Goal: Browse casually: Explore the website without a specific task or goal

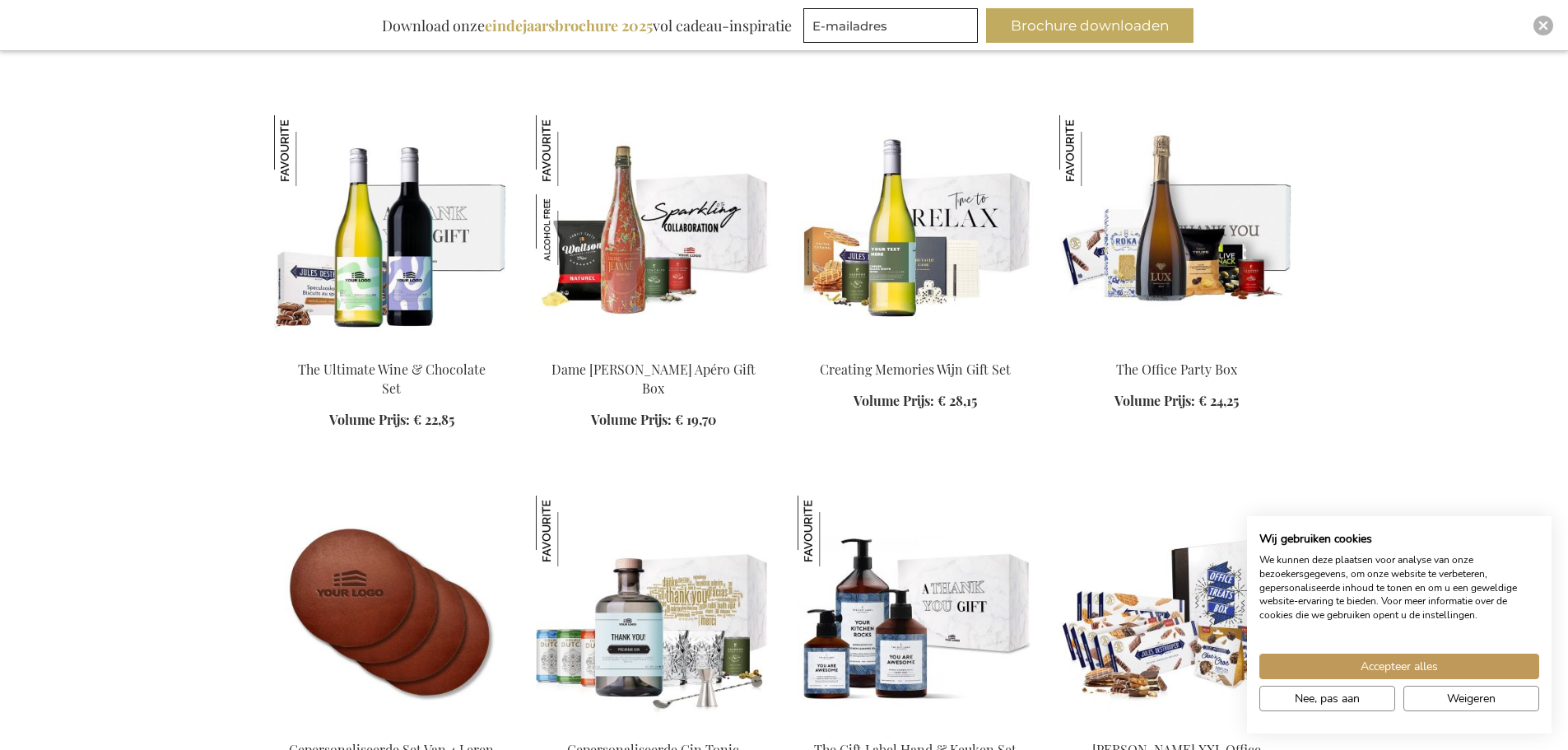
scroll to position [2307, 0]
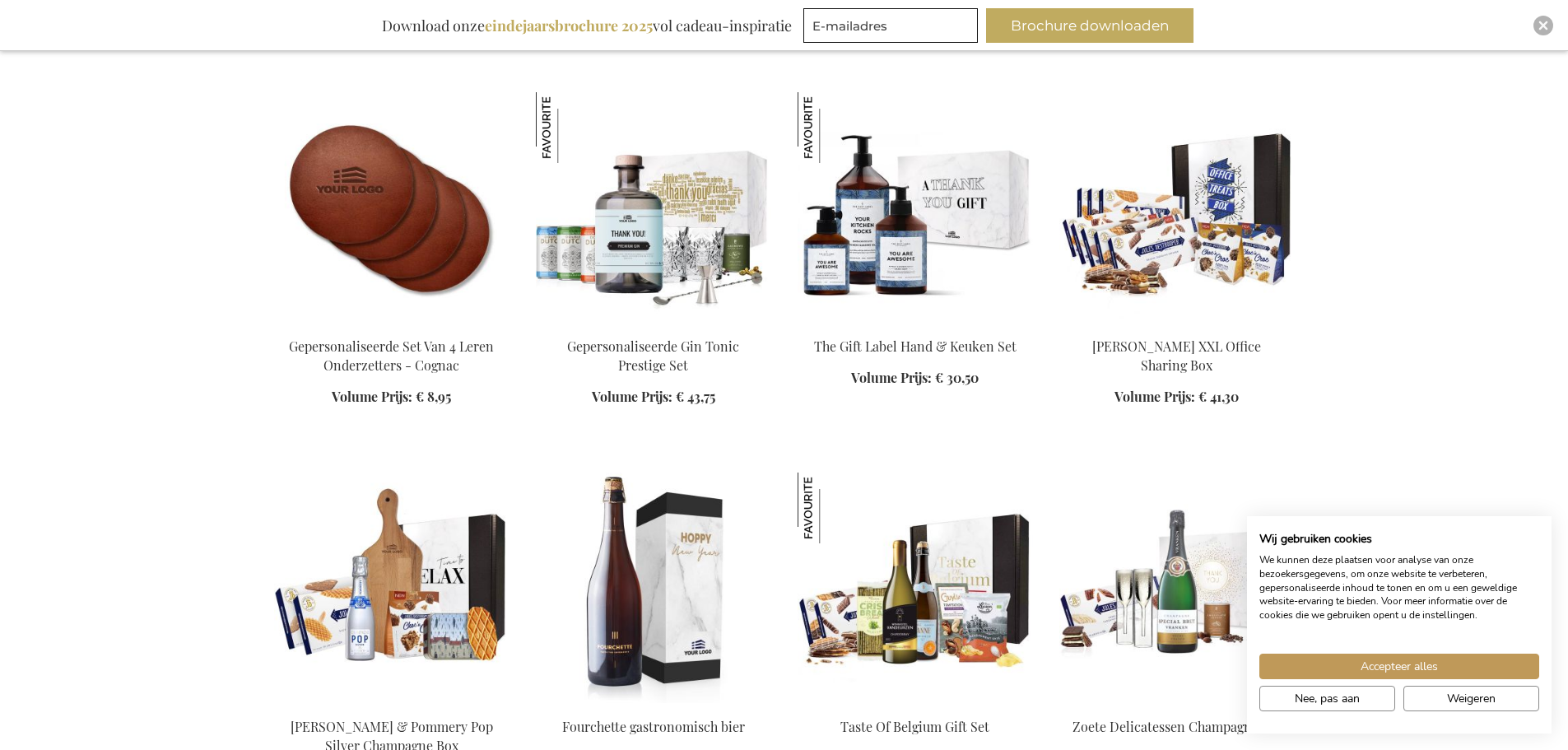
scroll to position [2718, 0]
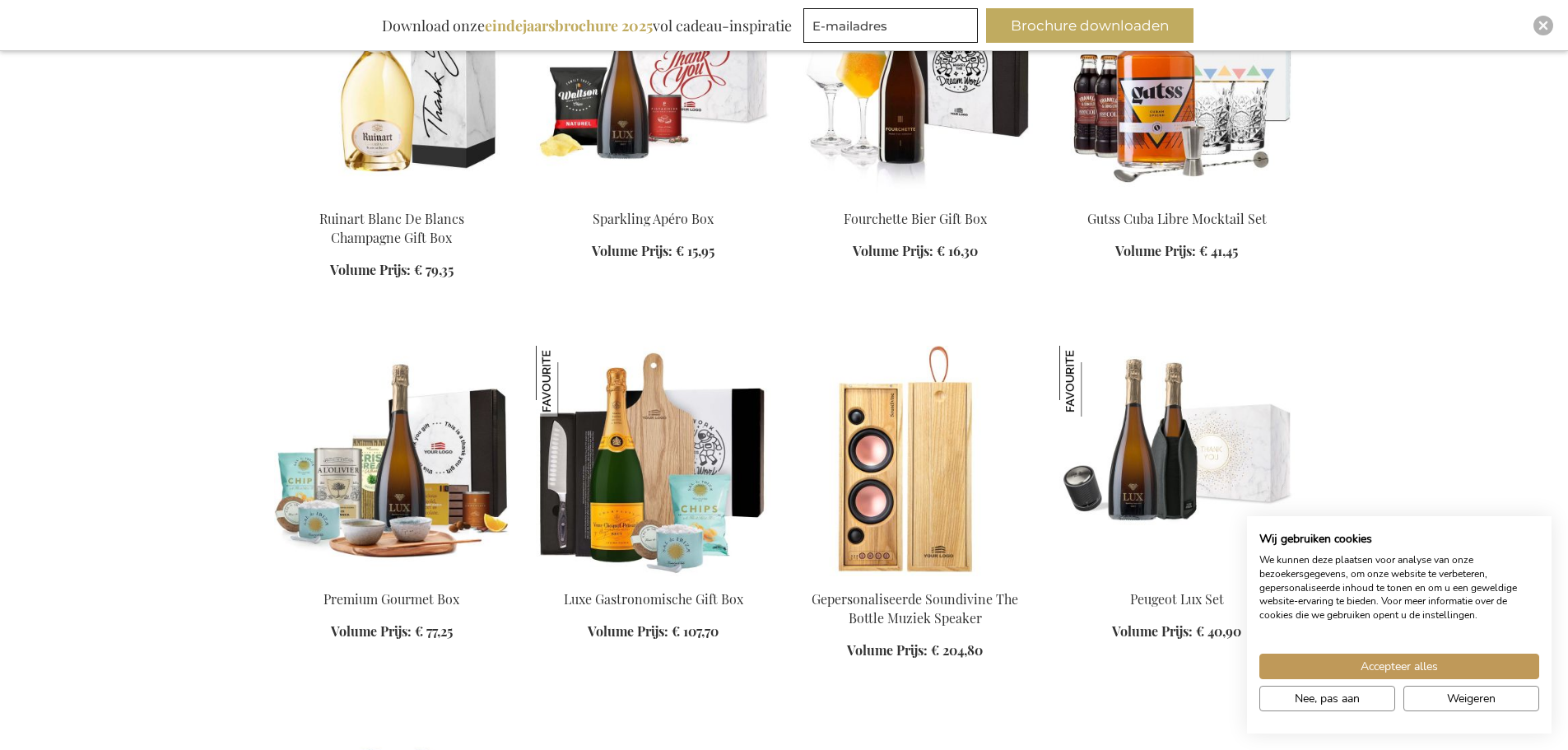
scroll to position [3624, 0]
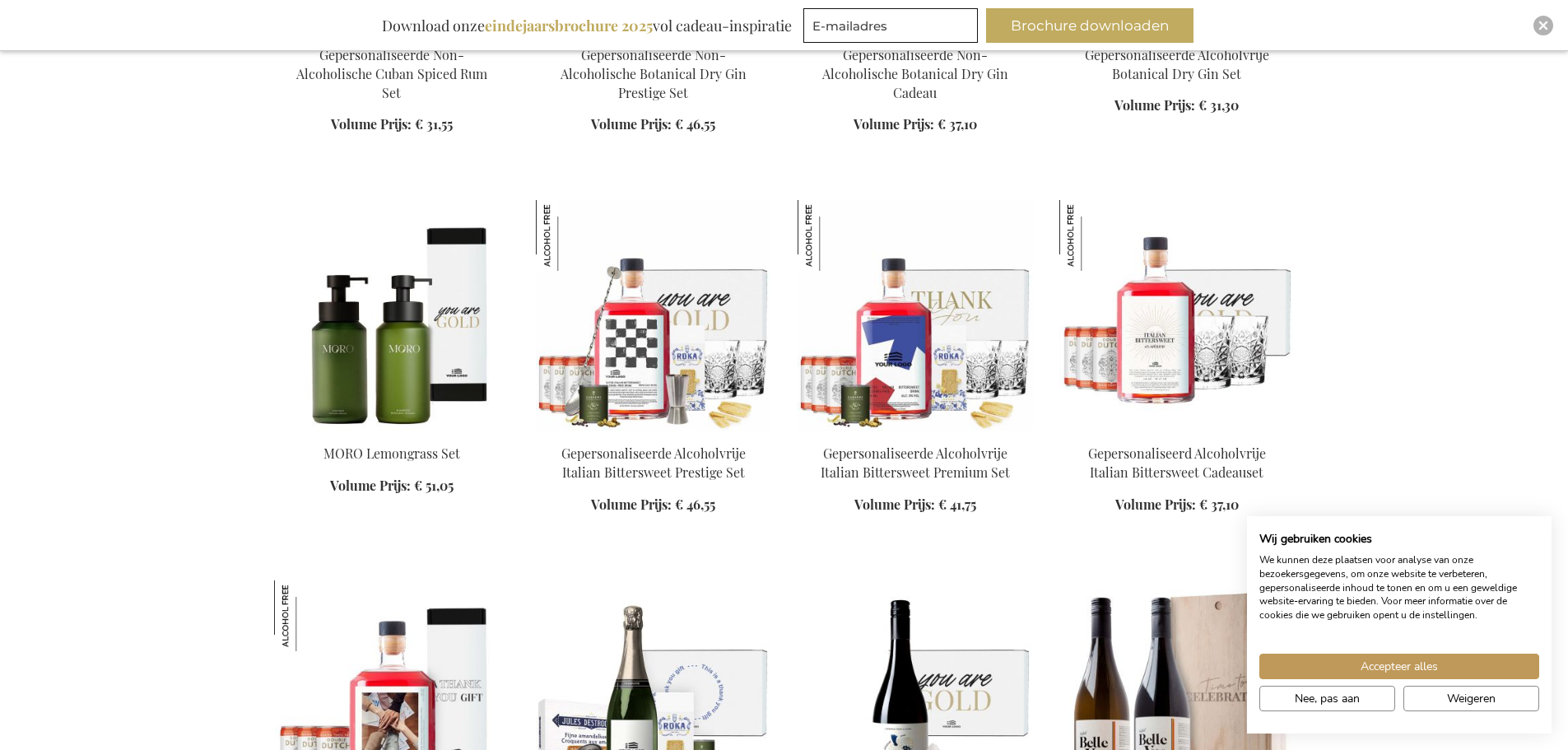
scroll to position [5683, 0]
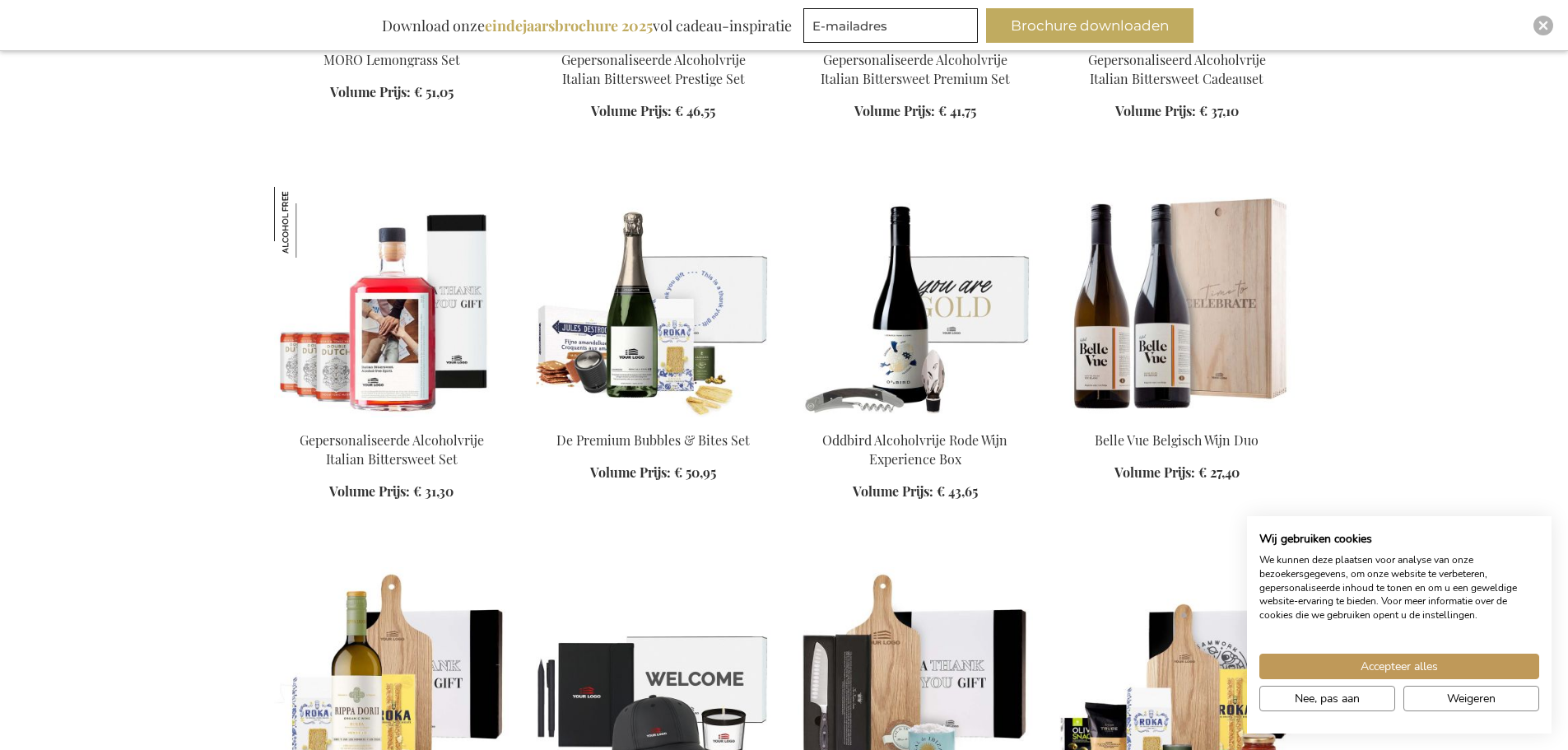
scroll to position [6177, 0]
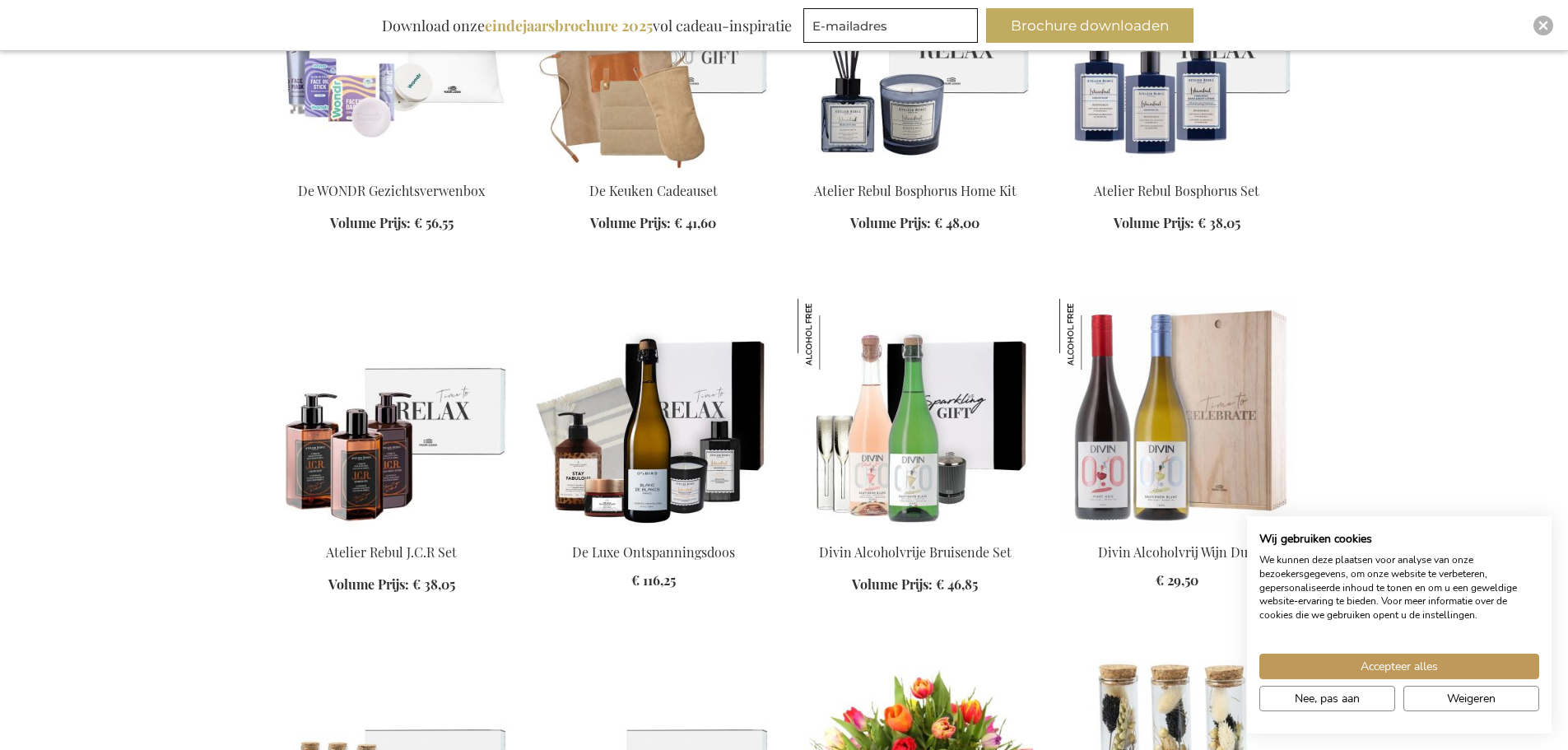
scroll to position [8237, 0]
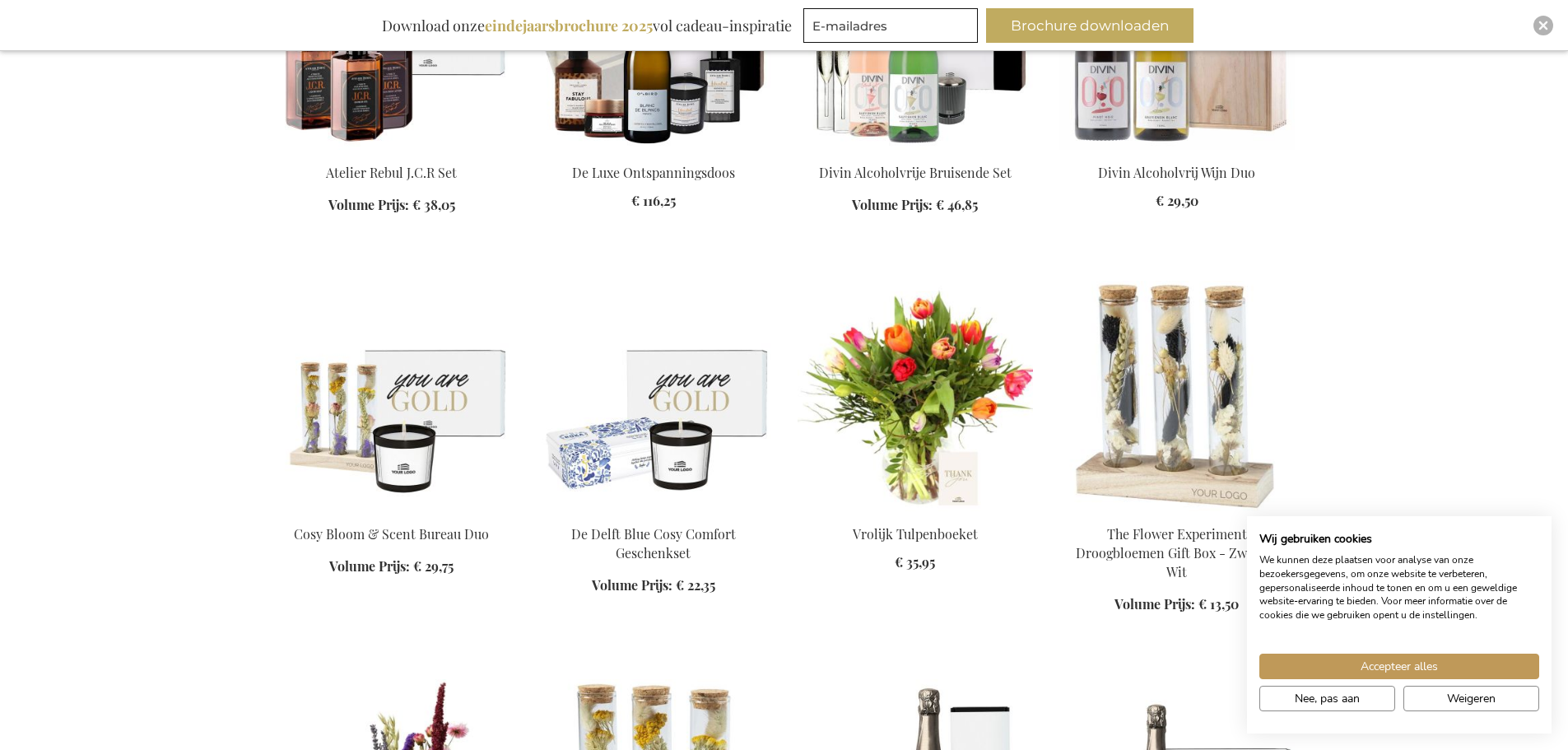
scroll to position [8648, 0]
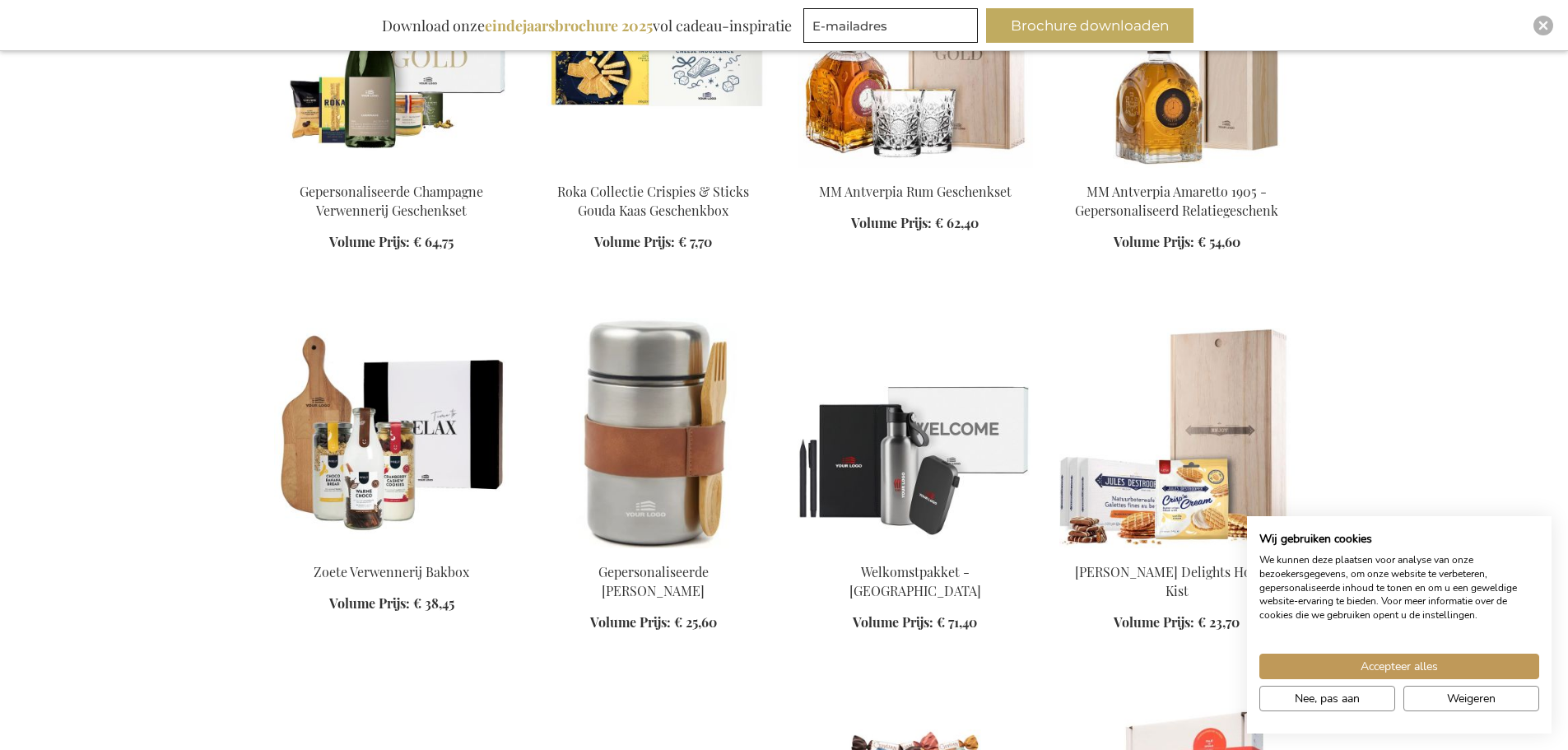
scroll to position [9719, 0]
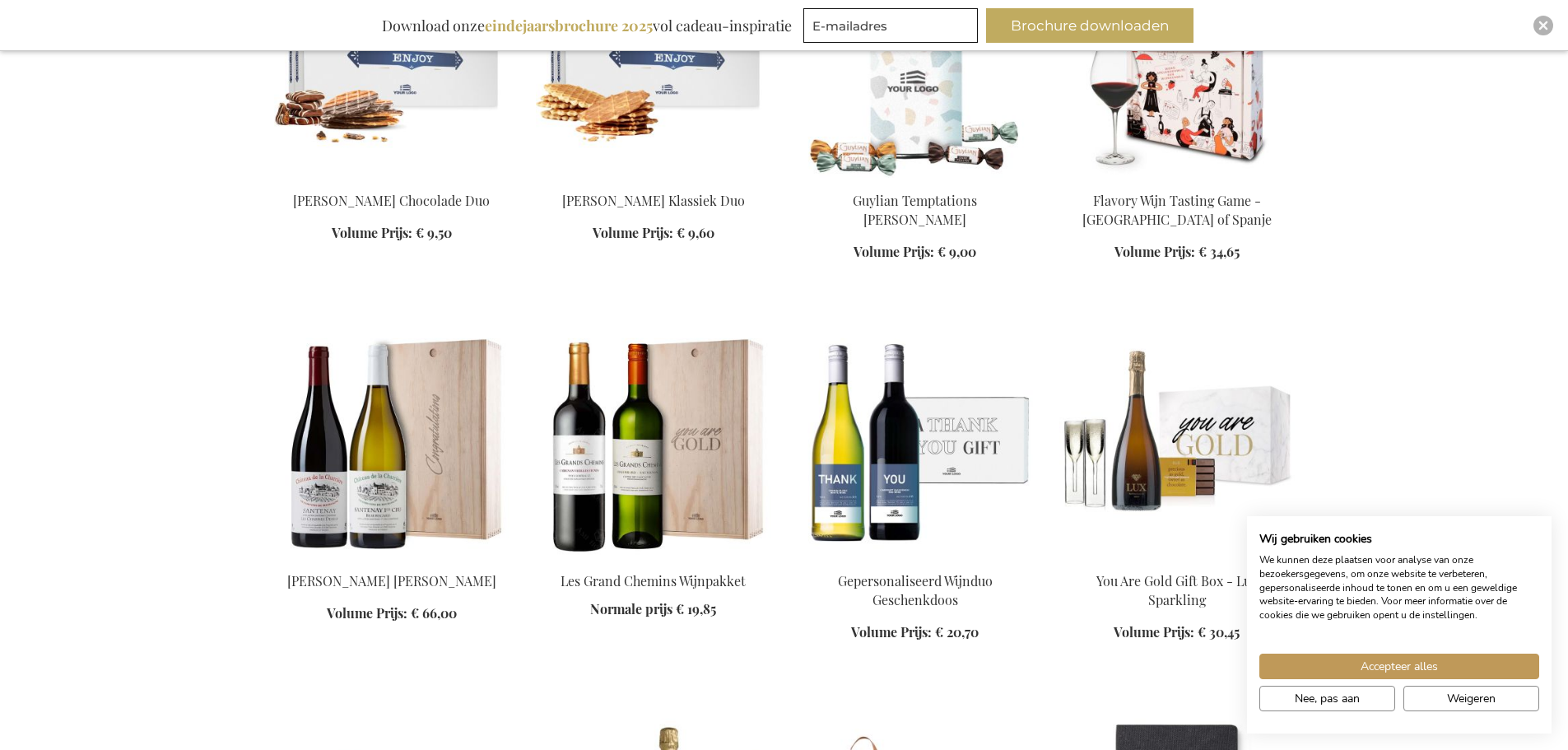
scroll to position [10707, 0]
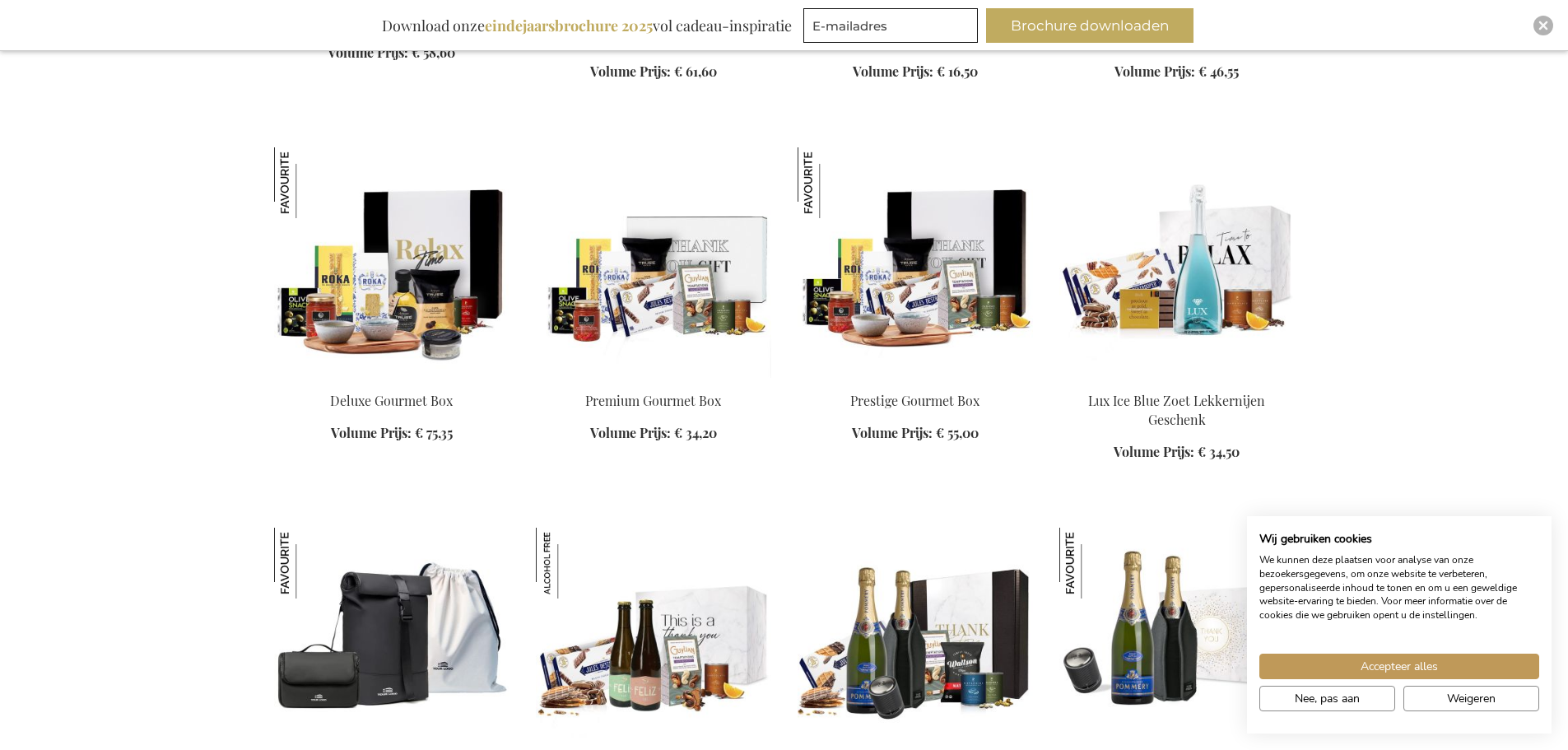
scroll to position [12602, 0]
